Goal: Task Accomplishment & Management: Use online tool/utility

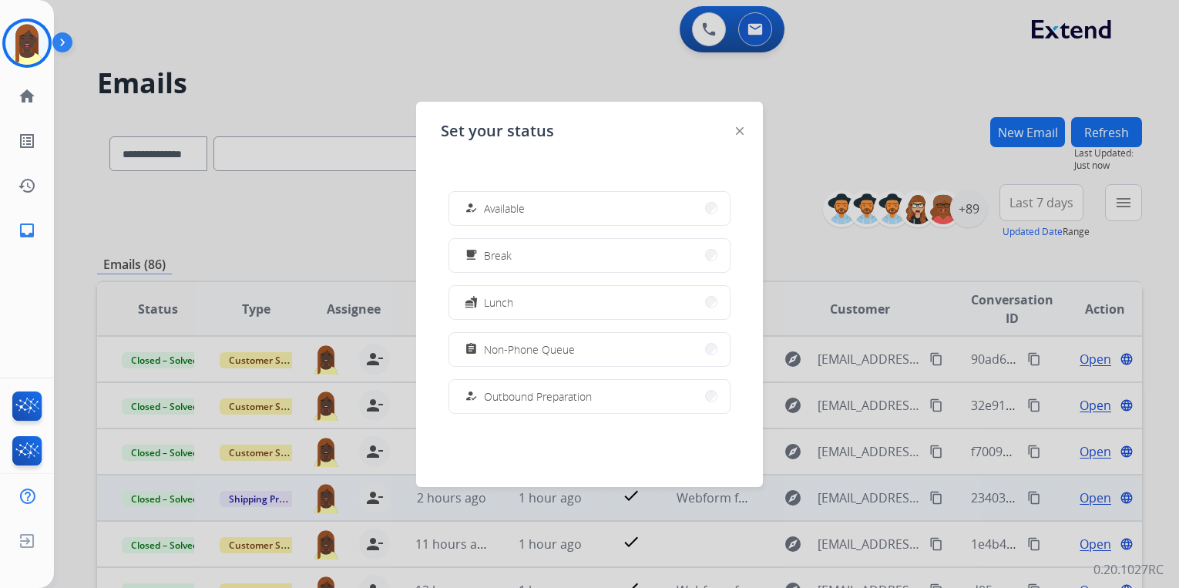
select select "**********"
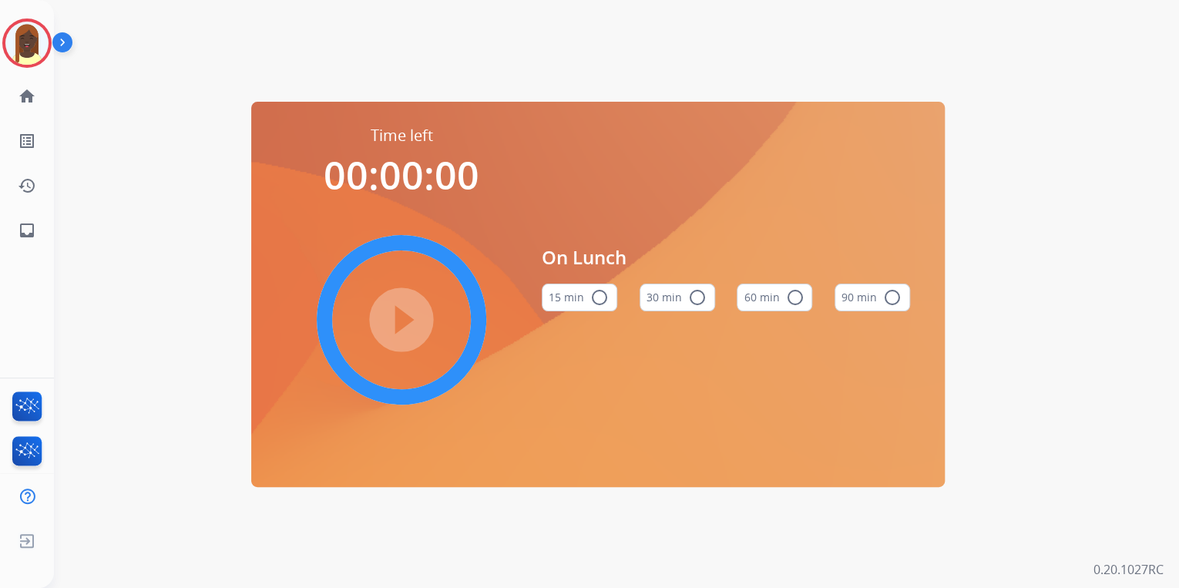
click at [796, 296] on mat-icon "radio_button_unchecked" at bounding box center [794, 297] width 18 height 18
click at [406, 320] on mat-icon "play_circle_filled" at bounding box center [401, 319] width 18 height 18
